Goal: Task Accomplishment & Management: Use online tool/utility

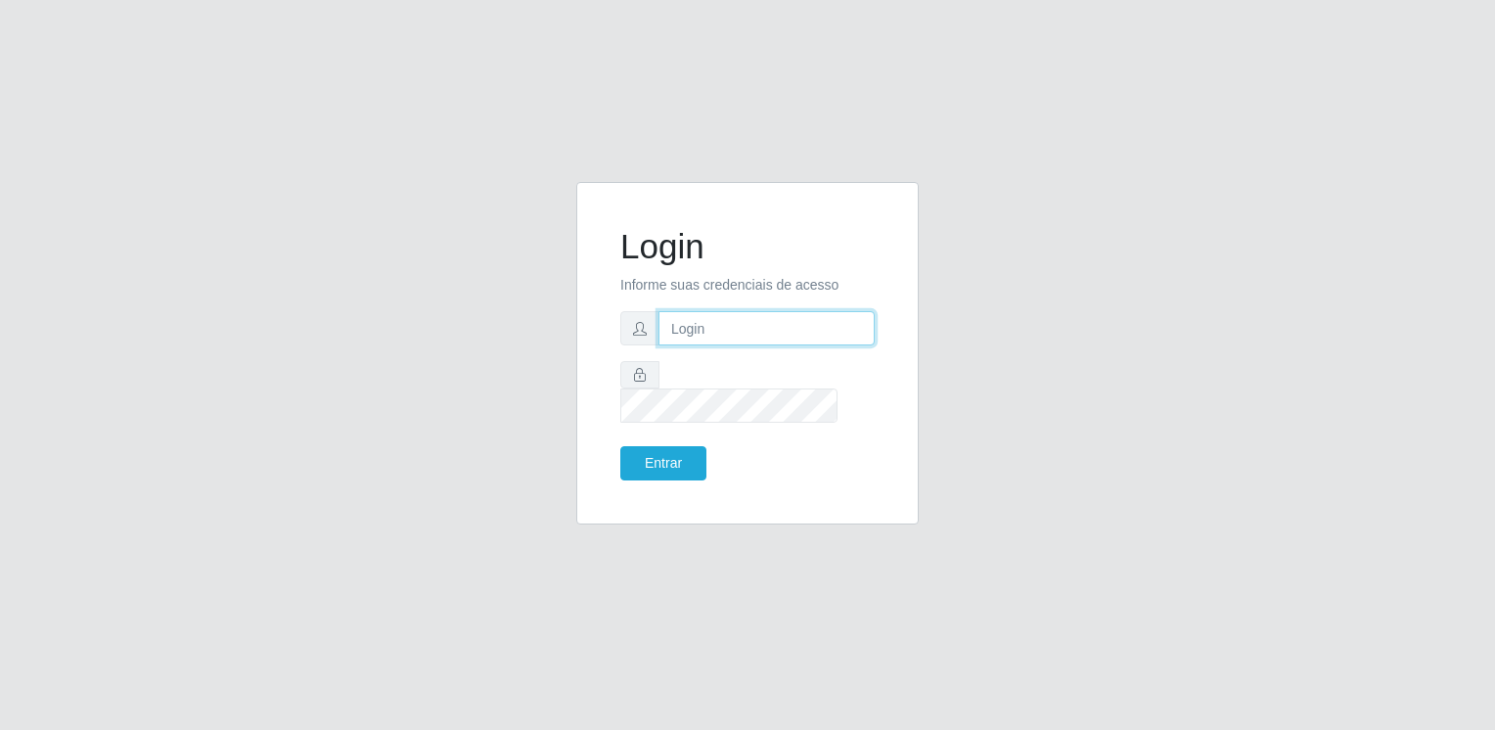
click at [685, 335] on input "text" at bounding box center [766, 328] width 216 height 34
type input "[EMAIL_ADDRESS][DOMAIN_NAME]"
click at [620, 446] on button "Entrar" at bounding box center [663, 463] width 86 height 34
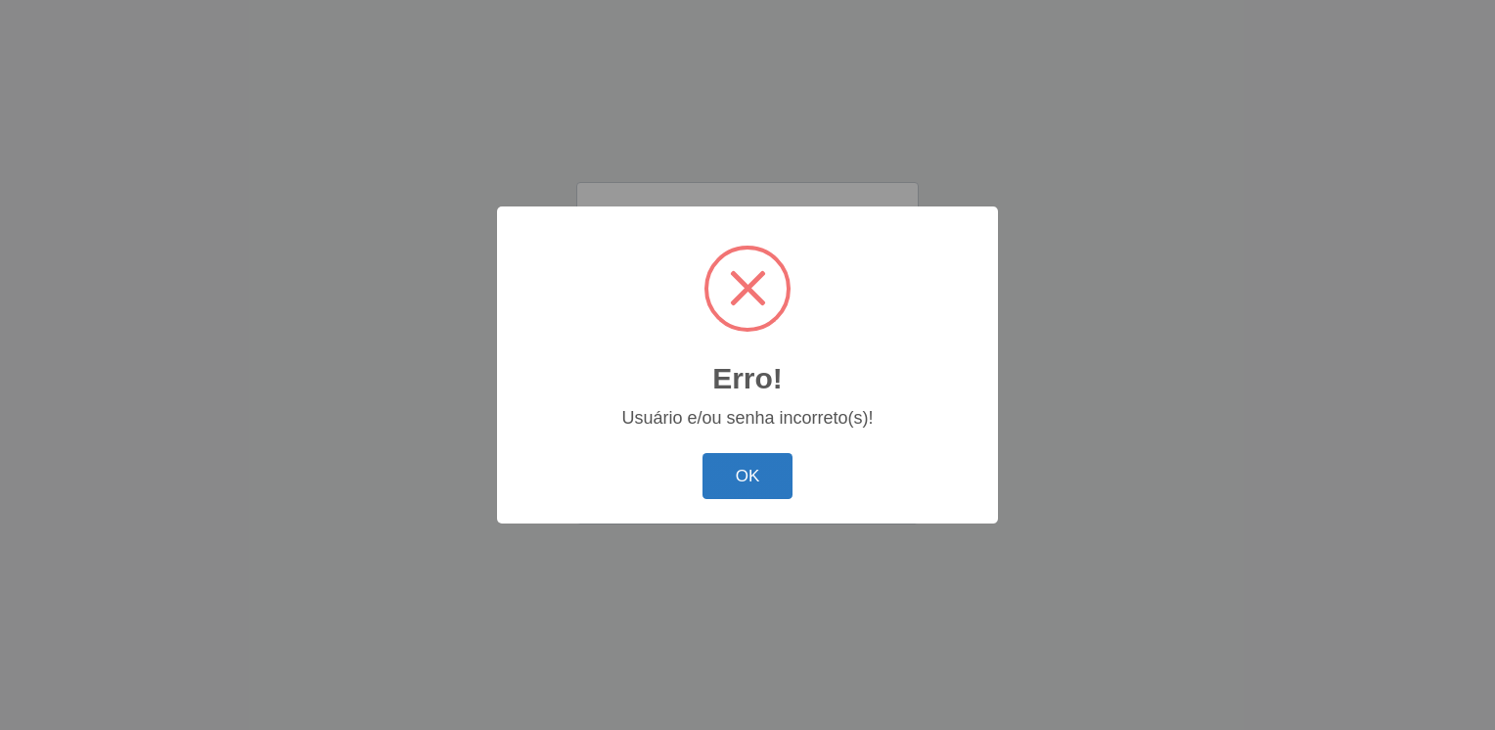
click at [764, 469] on button "OK" at bounding box center [747, 476] width 91 height 46
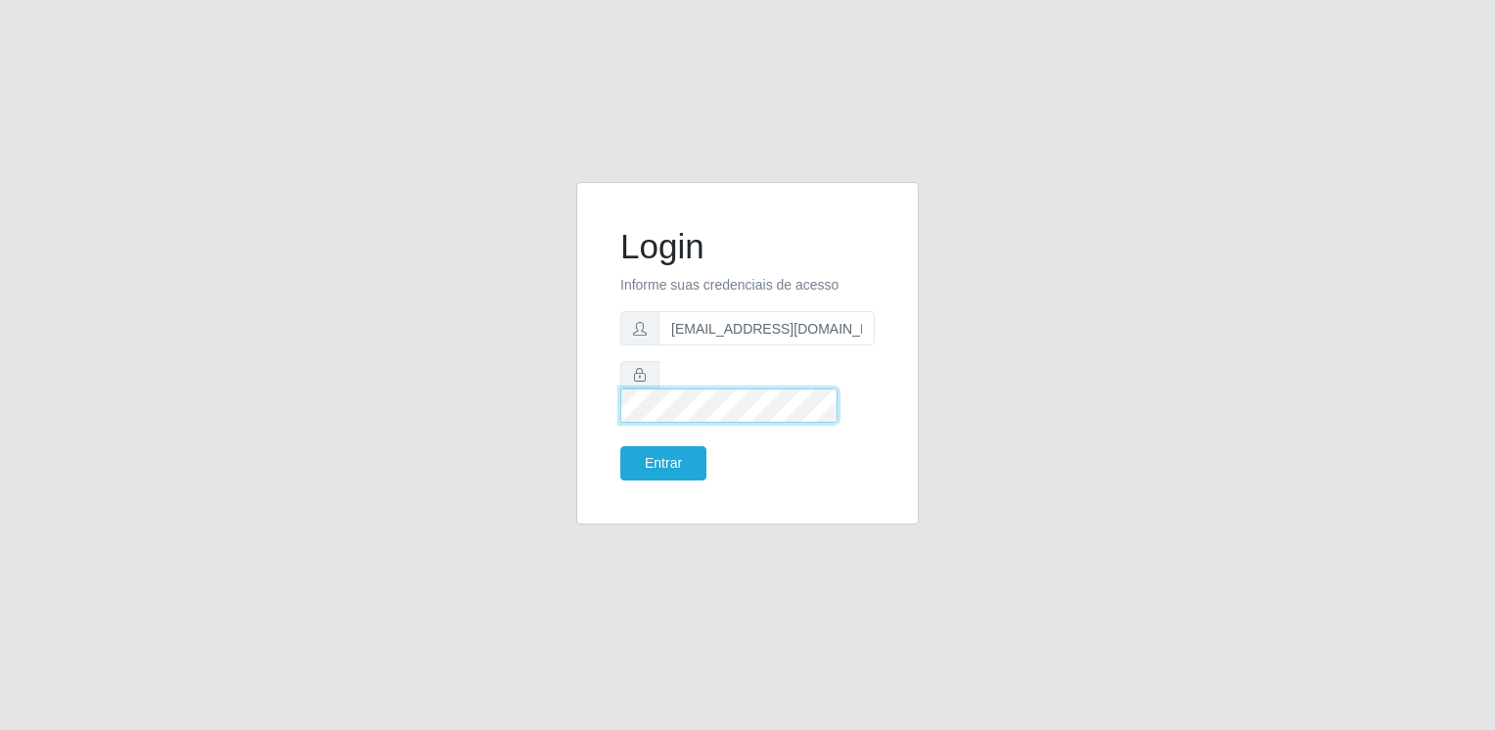
click at [620, 446] on button "Entrar" at bounding box center [663, 463] width 86 height 34
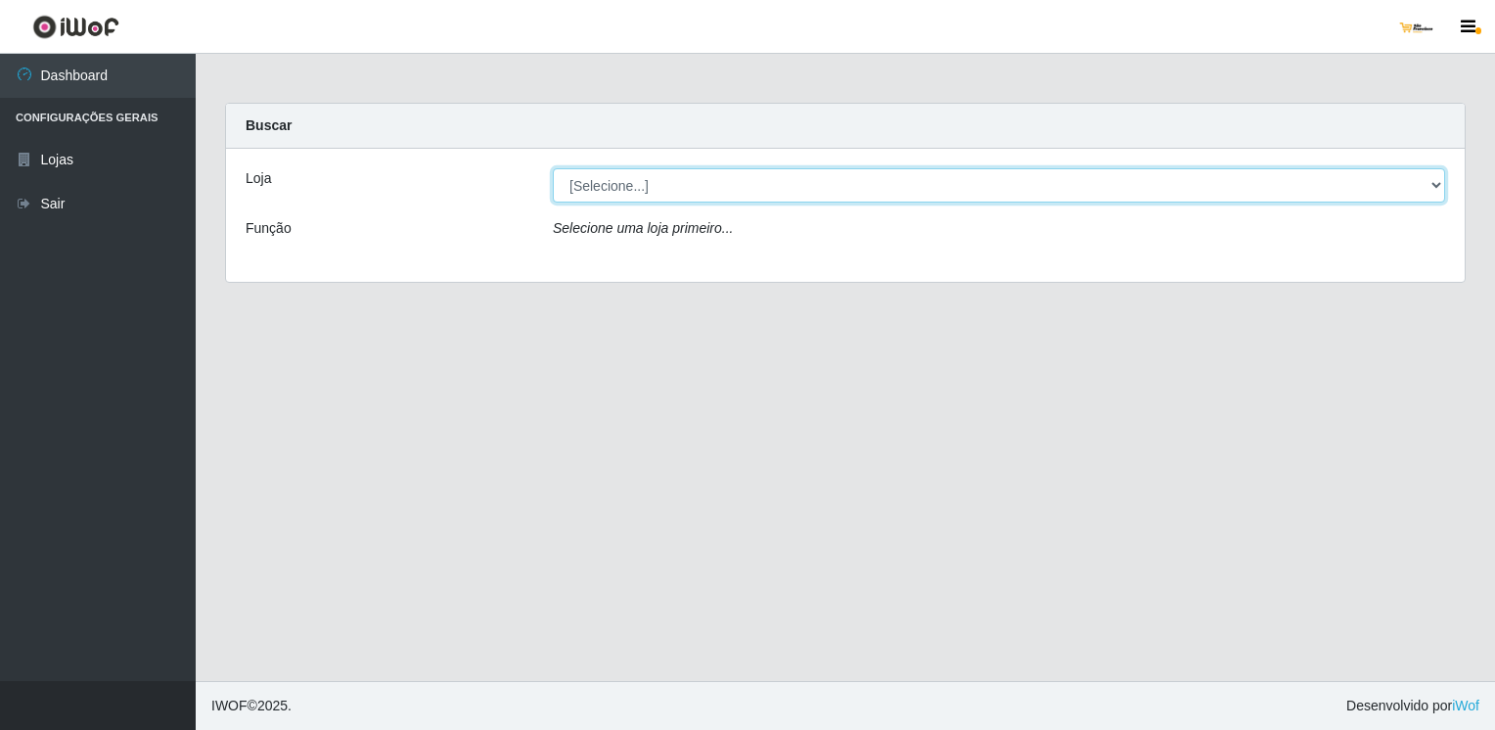
click at [655, 189] on select "[Selecione...] [GEOGRAPHIC_DATA]" at bounding box center [999, 185] width 892 height 34
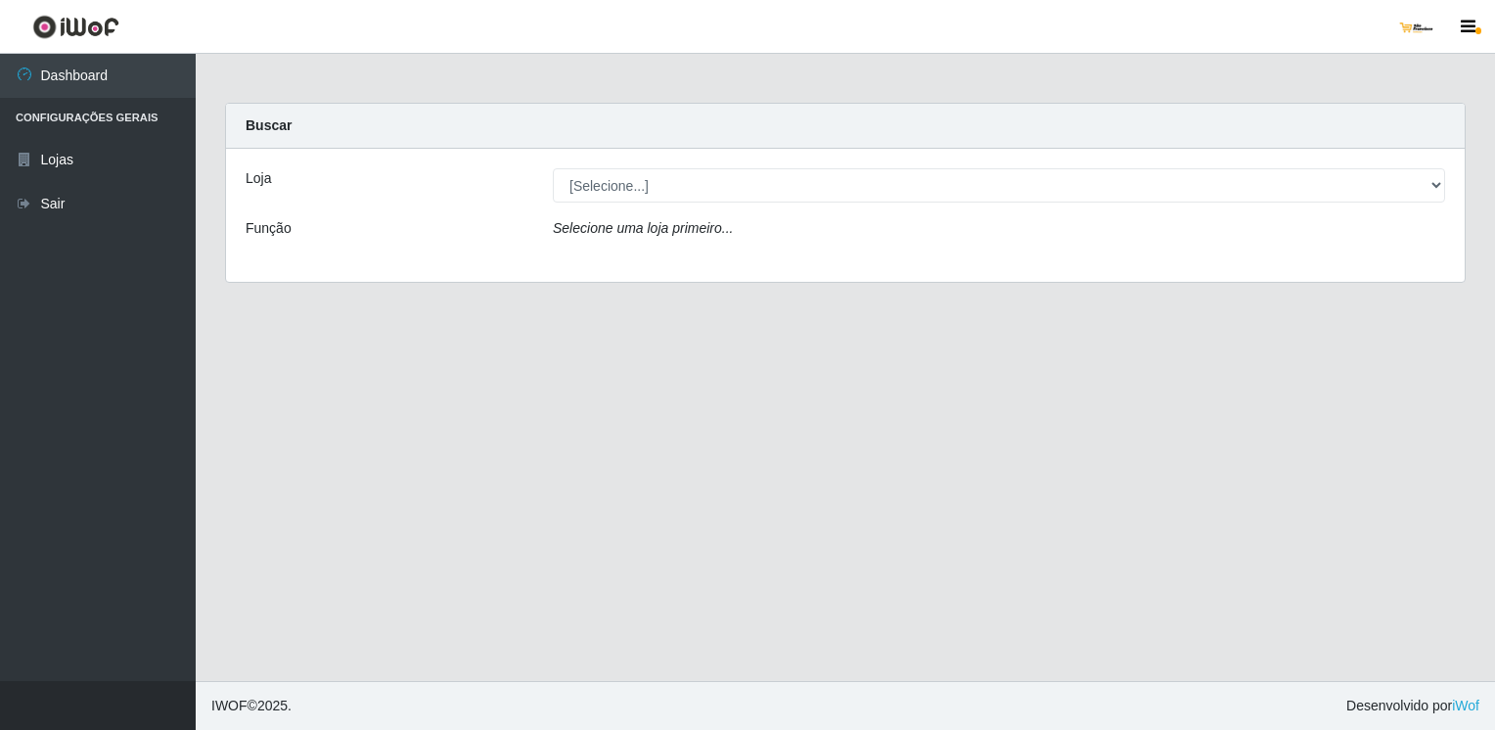
click at [665, 260] on div "Loja [Selecione...] São Francisco Mercado Função Selecione uma loja primeiro..." at bounding box center [845, 215] width 1239 height 133
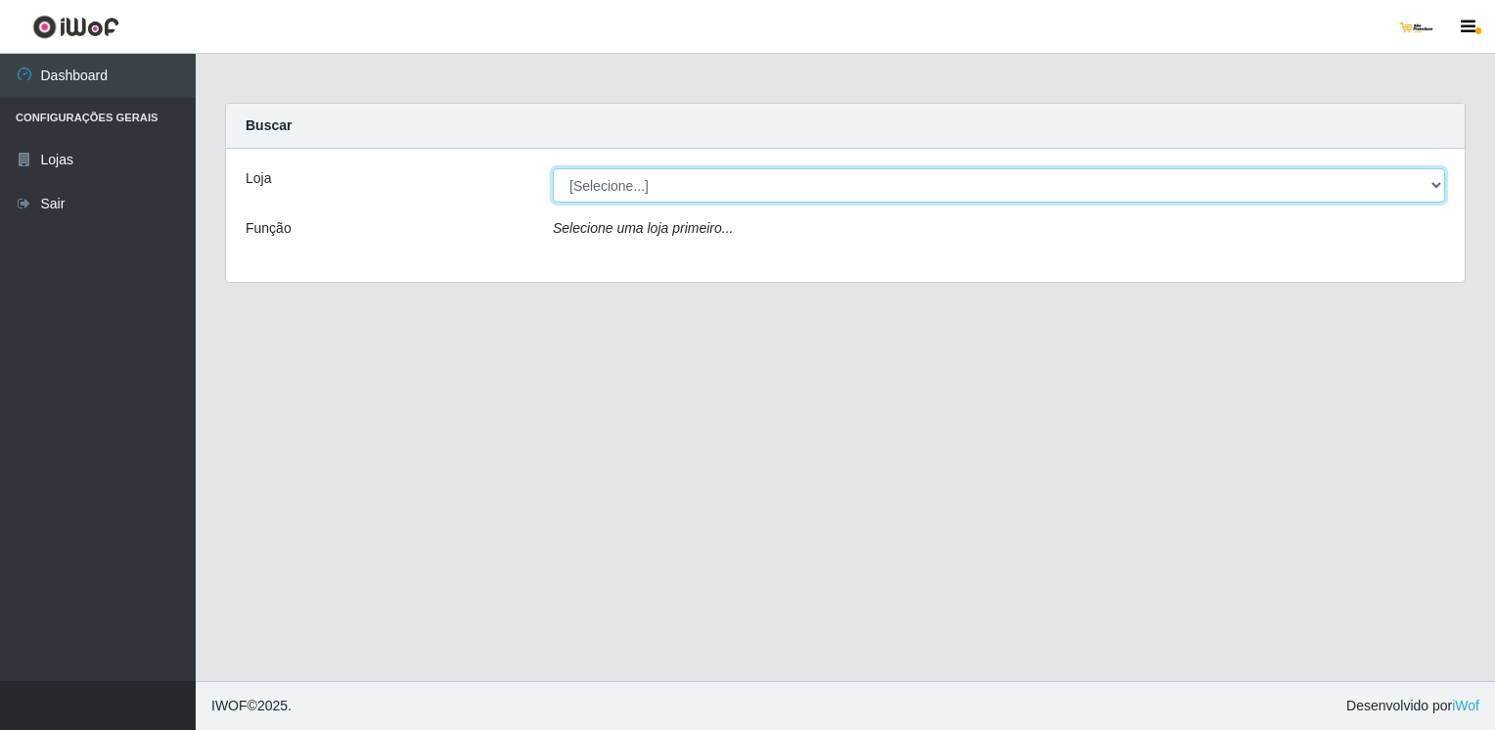
click at [767, 190] on select "[Selecione...] [GEOGRAPHIC_DATA]" at bounding box center [999, 185] width 892 height 34
select select "168"
click at [553, 168] on select "[Selecione...] [GEOGRAPHIC_DATA]" at bounding box center [999, 185] width 892 height 34
